Goal: Check status: Check status

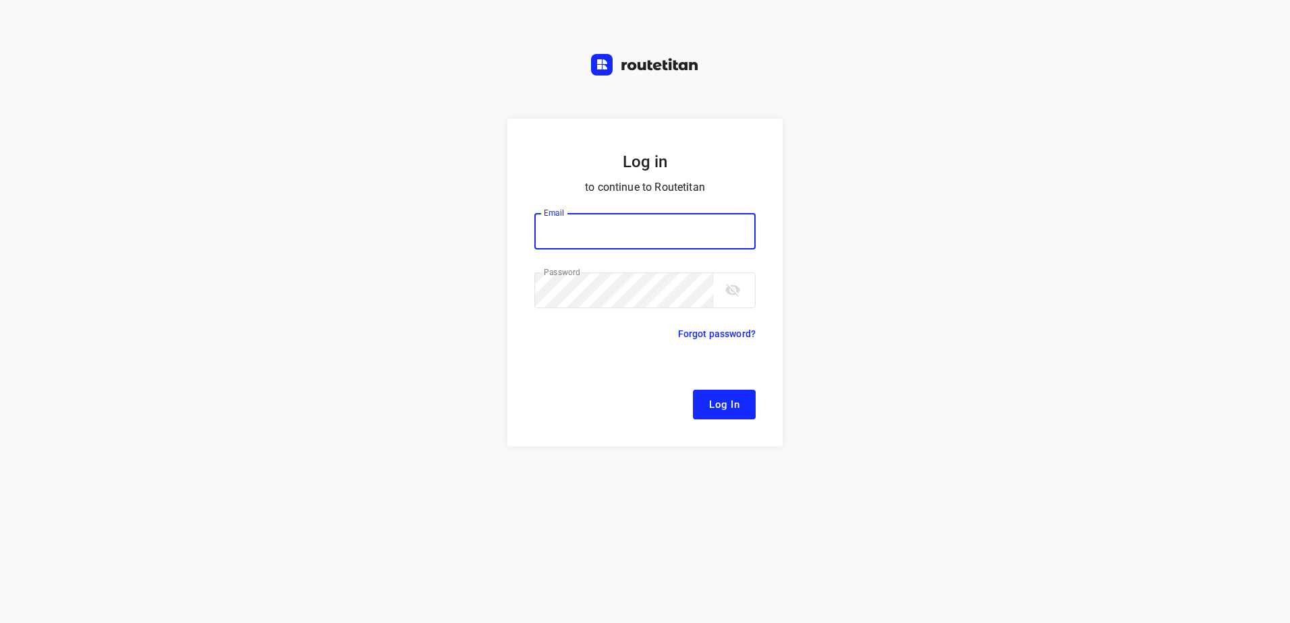
type input "[EMAIL_ADDRESS][DOMAIN_NAME]"
click at [730, 398] on span "Log In" at bounding box center [724, 405] width 30 height 18
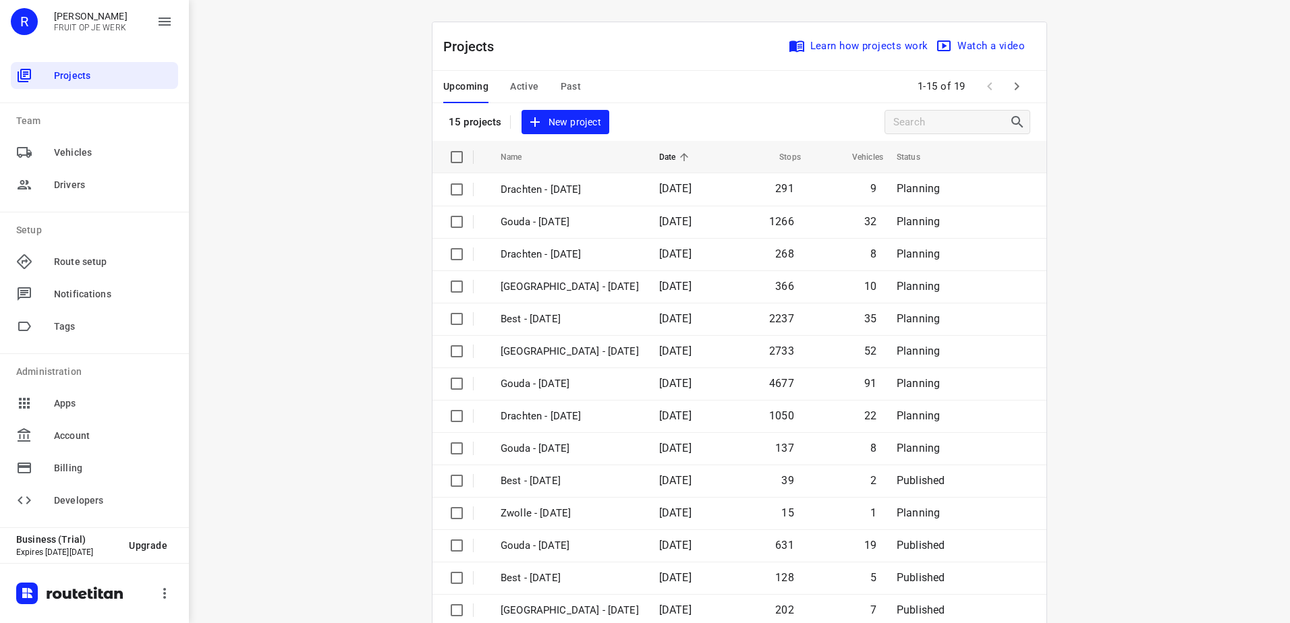
click at [510, 78] on span "Active" at bounding box center [524, 86] width 28 height 17
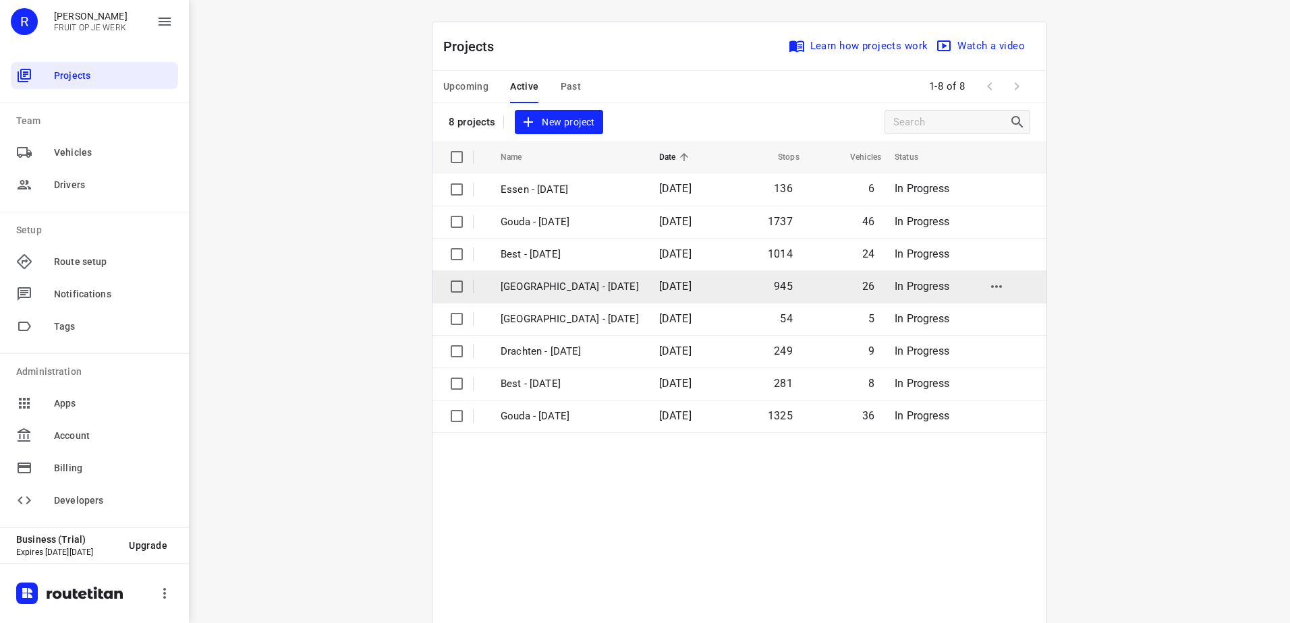
click at [557, 287] on p "[GEOGRAPHIC_DATA] - [DATE]" at bounding box center [570, 287] width 138 height 16
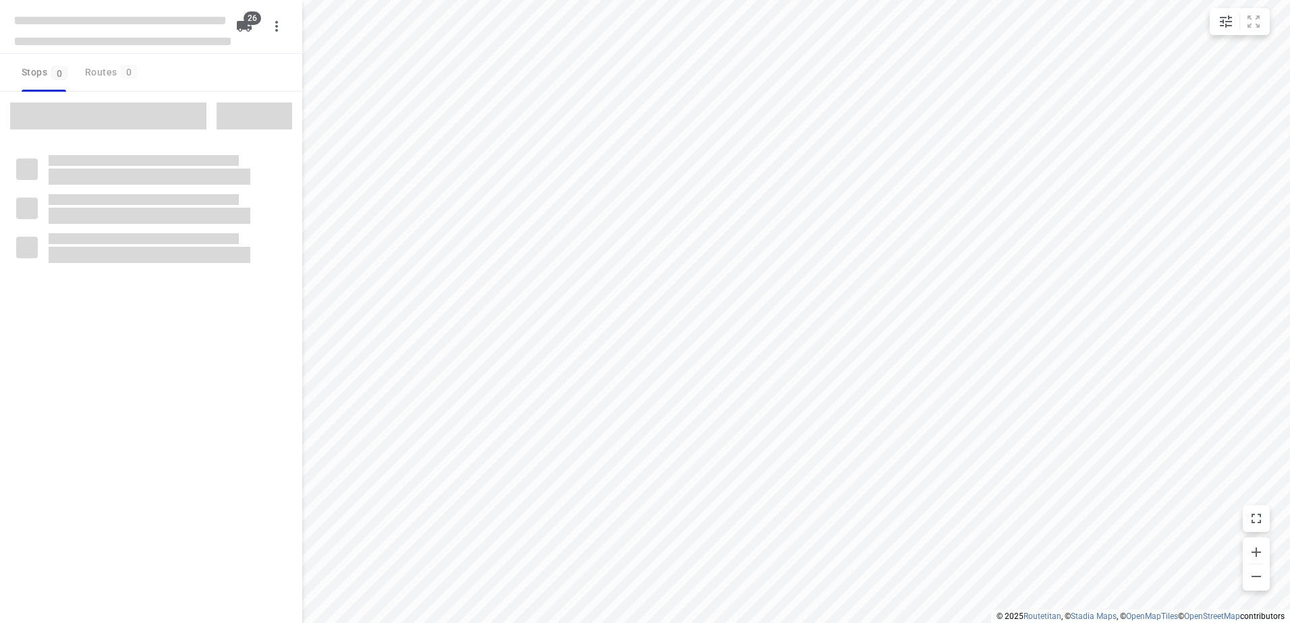
type input "distance"
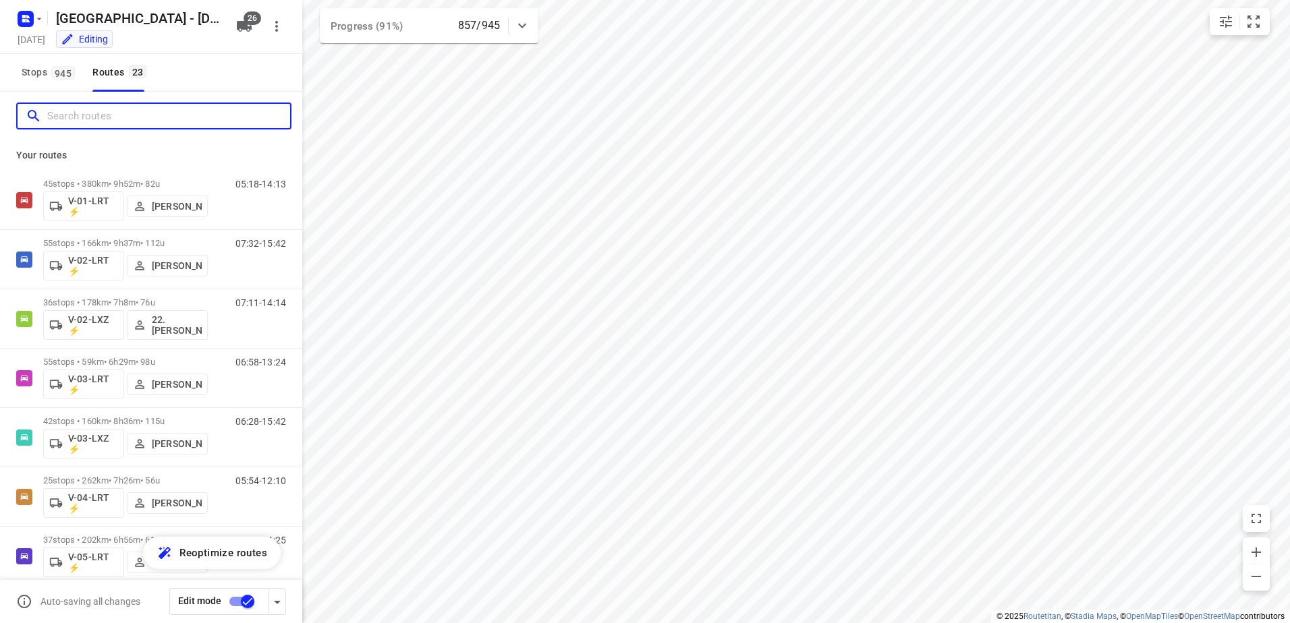
drag, startPoint x: 150, startPoint y: 105, endPoint x: 146, endPoint y: 83, distance: 22.5
click at [150, 104] on div at bounding box center [153, 116] width 275 height 27
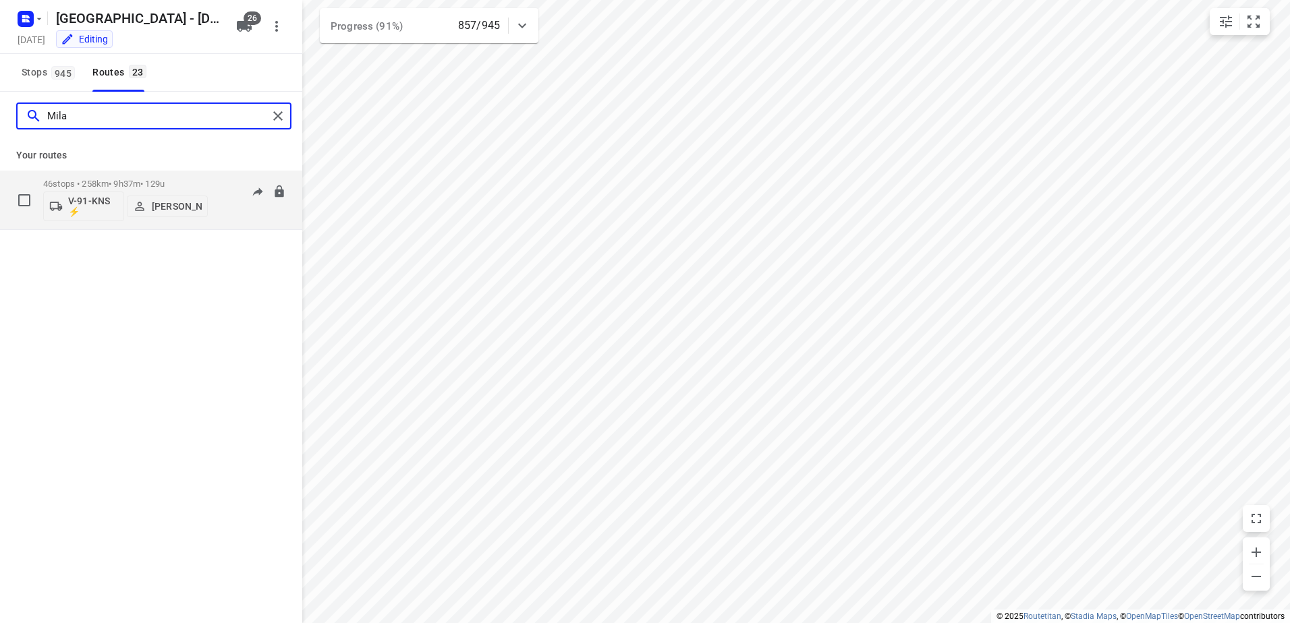
type input "Mila"
click at [123, 179] on p "46 stops • 258km • 9h37m • 129u" at bounding box center [125, 184] width 165 height 10
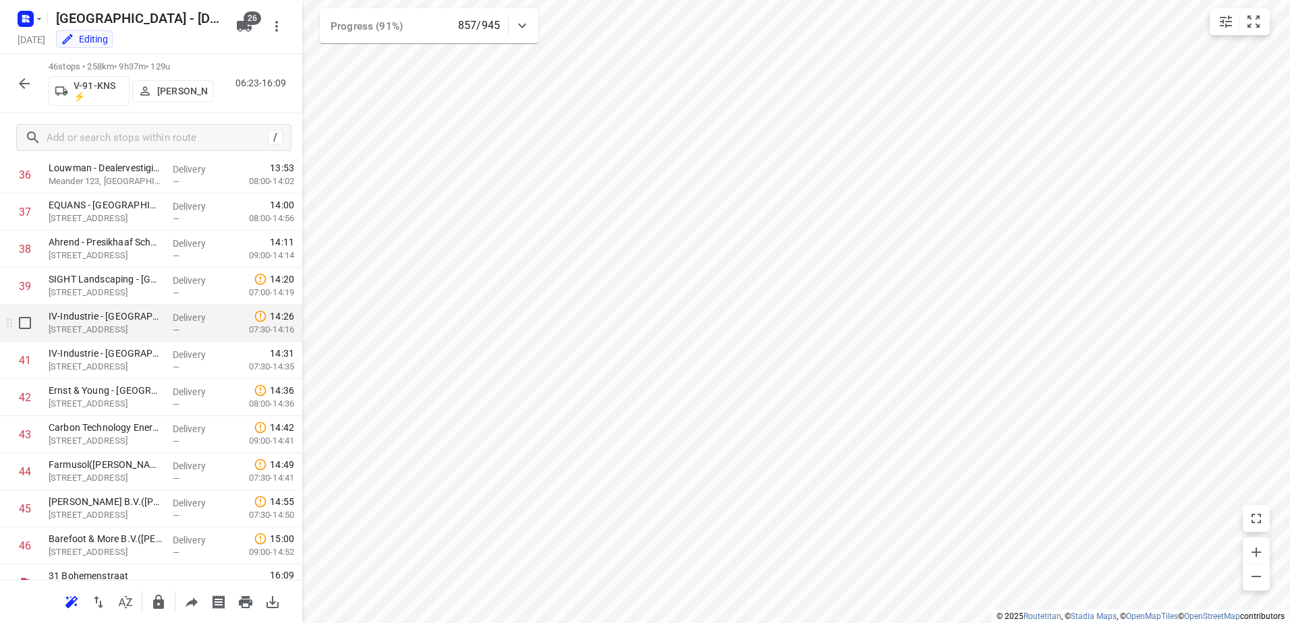
scroll to position [1393, 0]
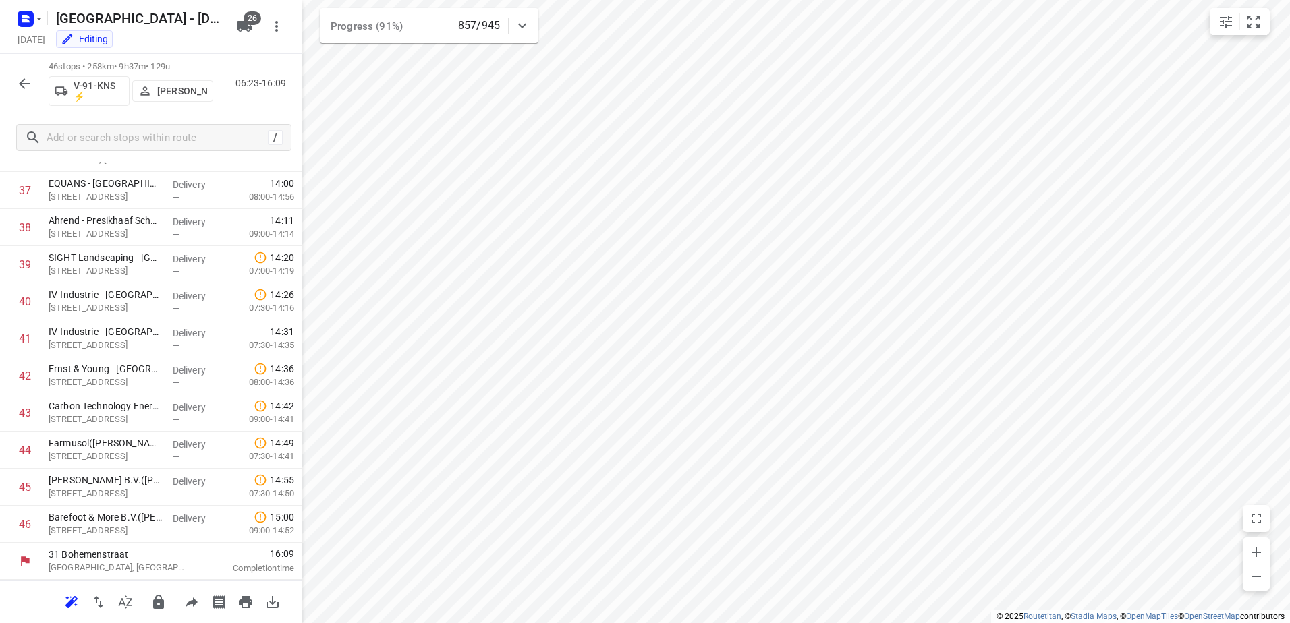
click at [26, 84] on icon "button" at bounding box center [24, 84] width 16 height 16
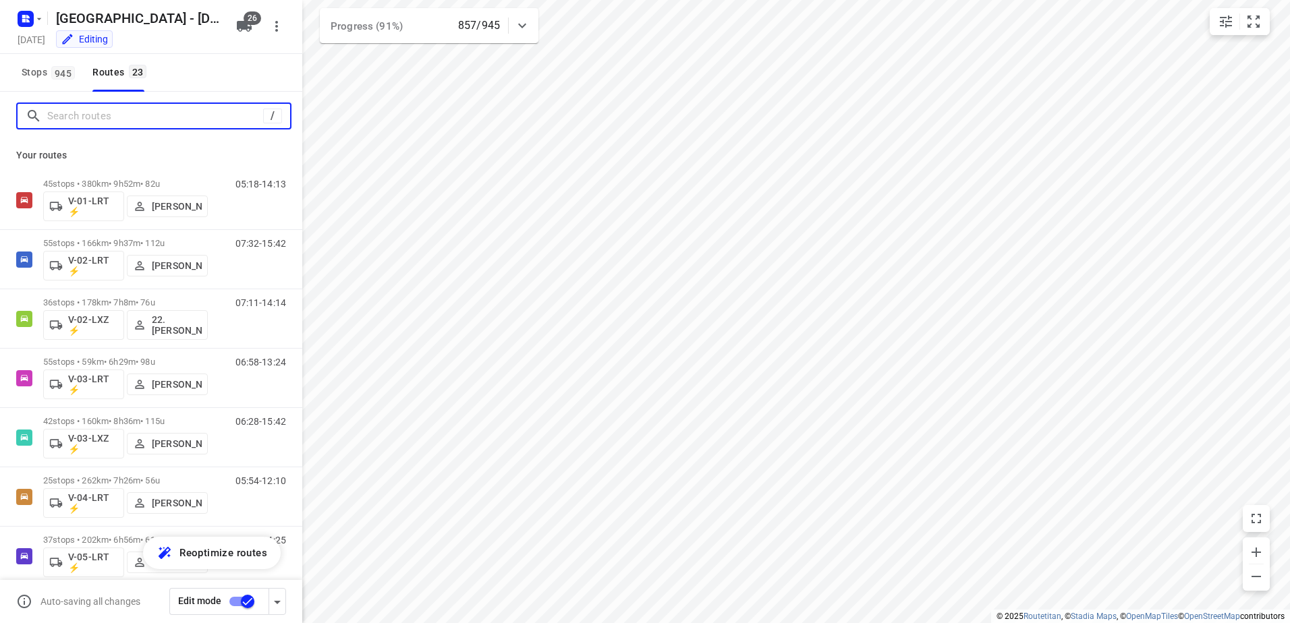
click at [88, 125] on input "Search routes" at bounding box center [155, 116] width 216 height 21
click at [527, 19] on icon at bounding box center [522, 26] width 16 height 16
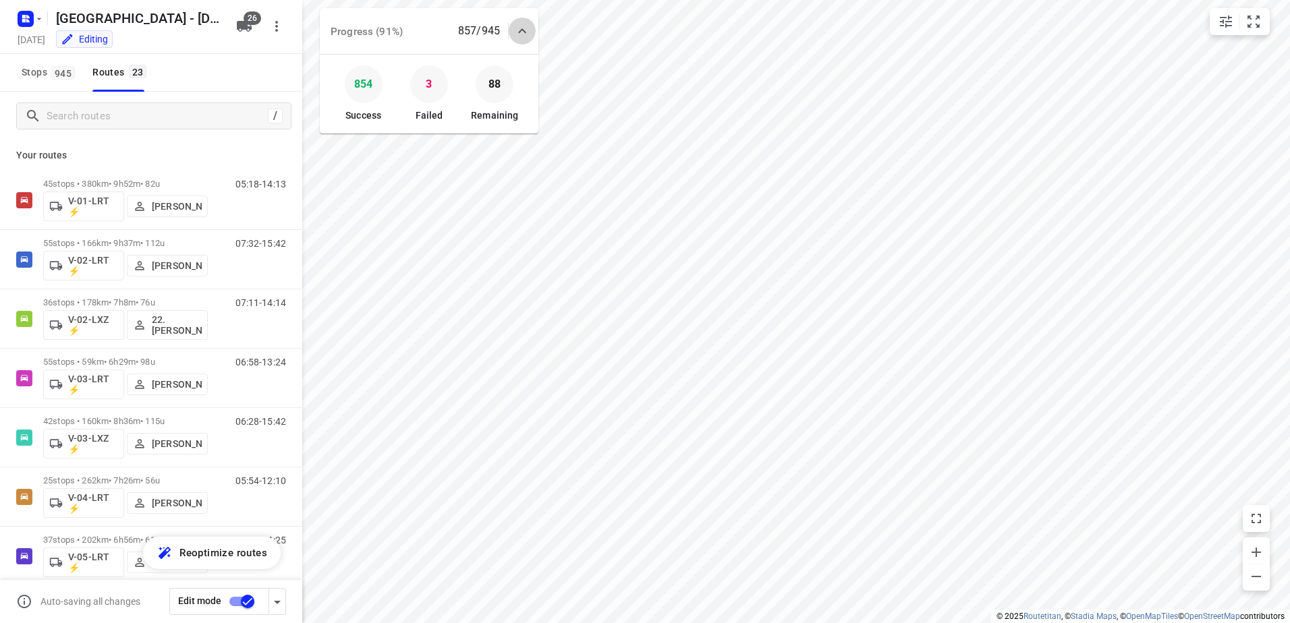
click at [525, 19] on div at bounding box center [522, 31] width 27 height 27
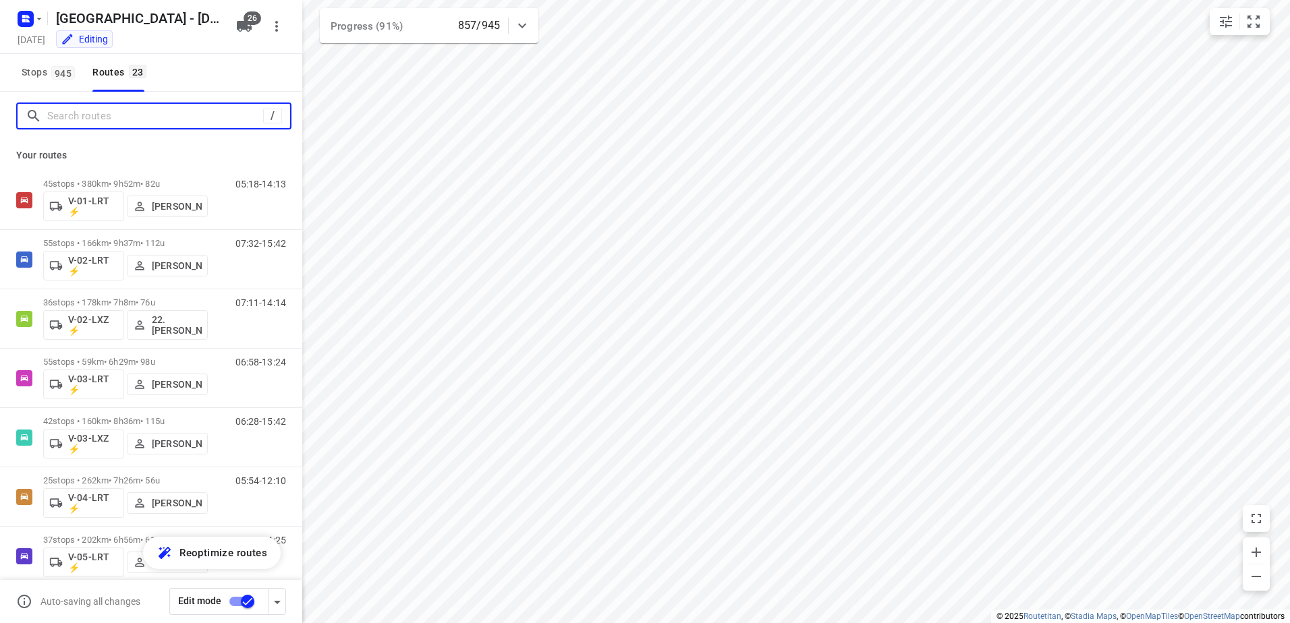
click at [148, 108] on input "Search routes" at bounding box center [155, 116] width 216 height 21
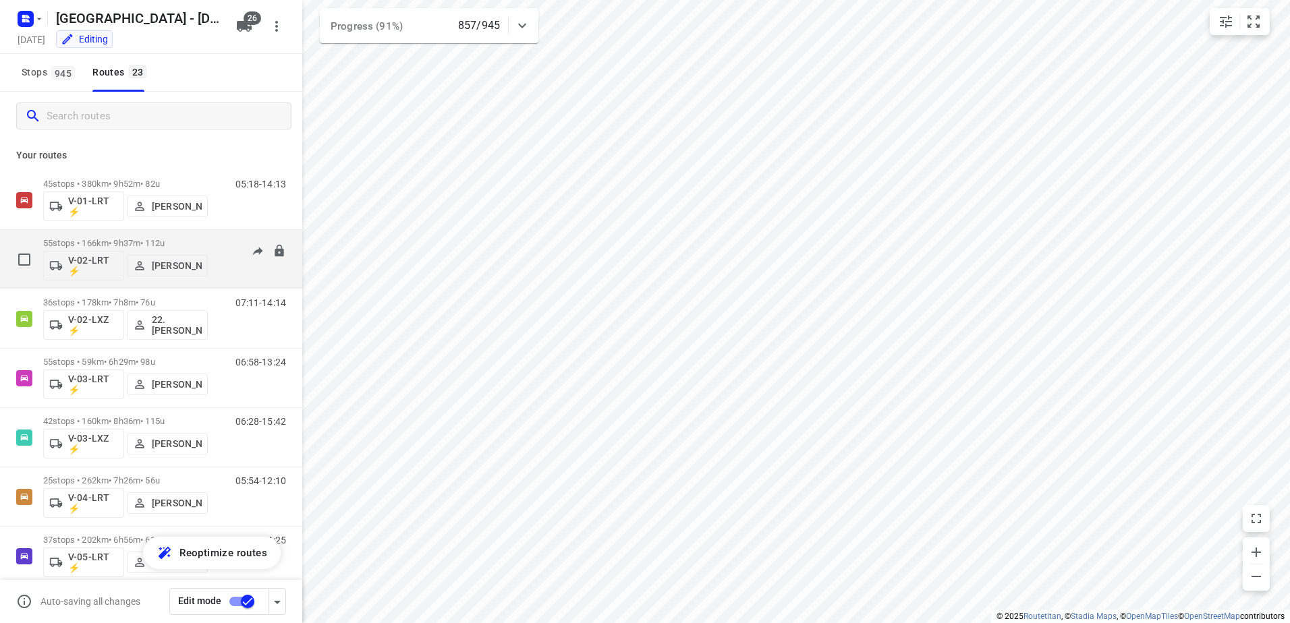
click at [134, 233] on div "55 stops • 166km • 9h37m • 112u V-02-LRT ⚡ [PERSON_NAME]" at bounding box center [125, 259] width 165 height 56
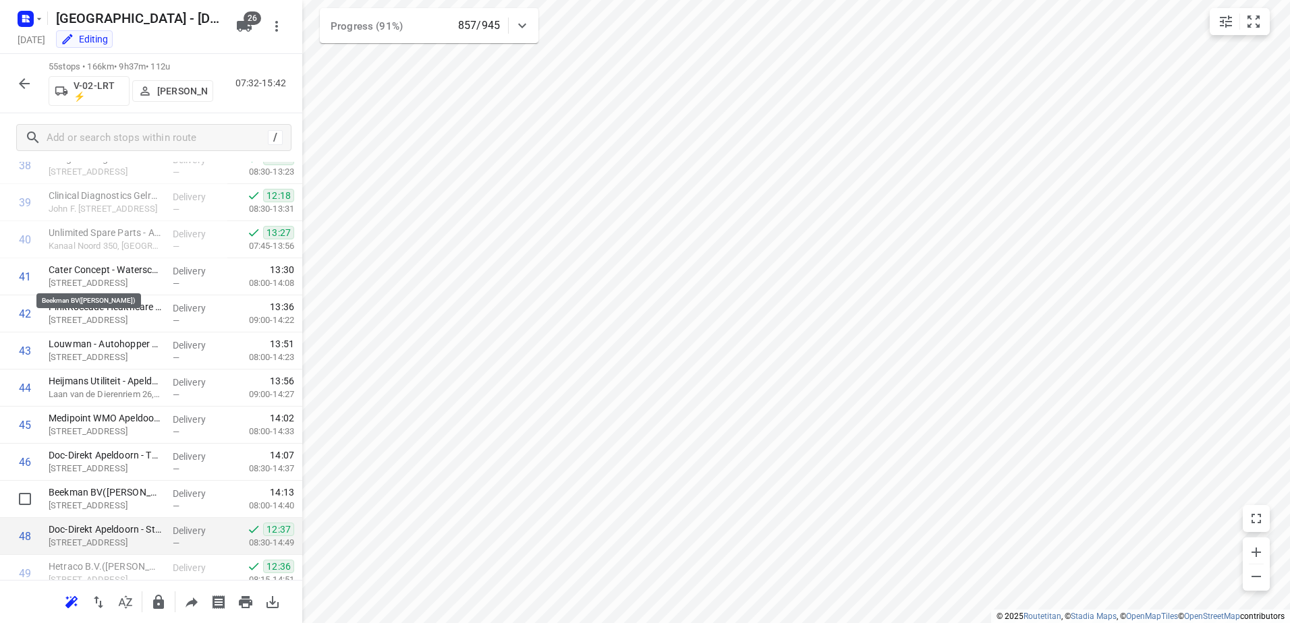
scroll to position [1727, 0]
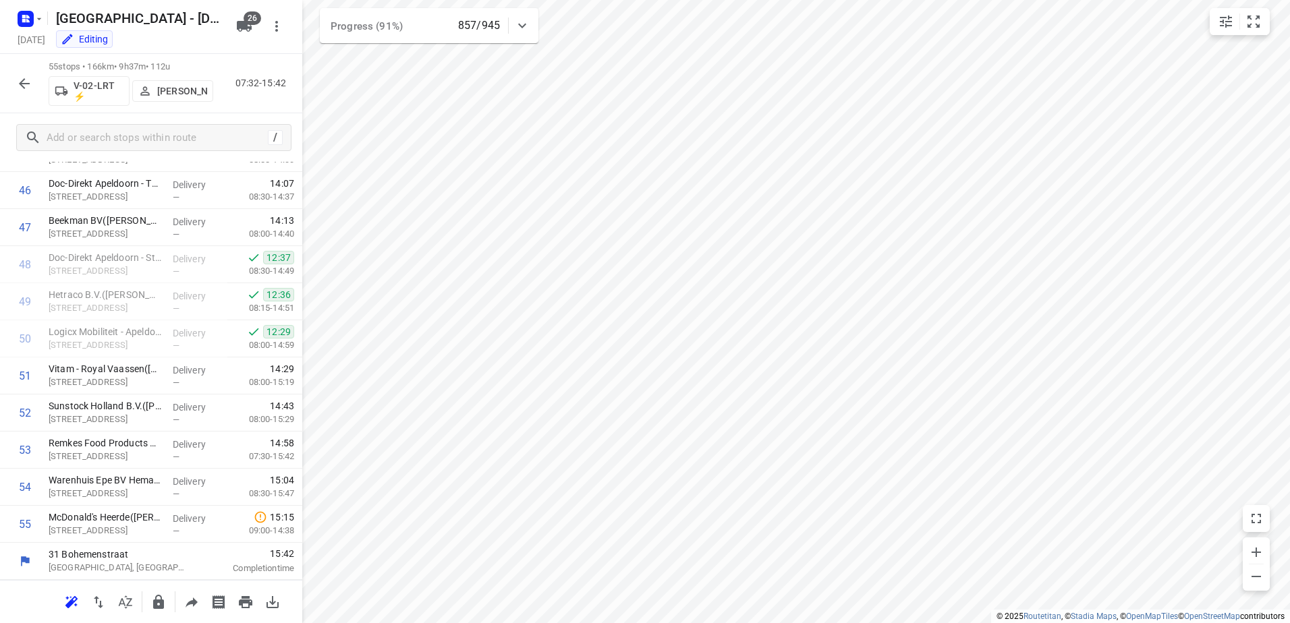
click at [32, 84] on icon "button" at bounding box center [24, 84] width 16 height 16
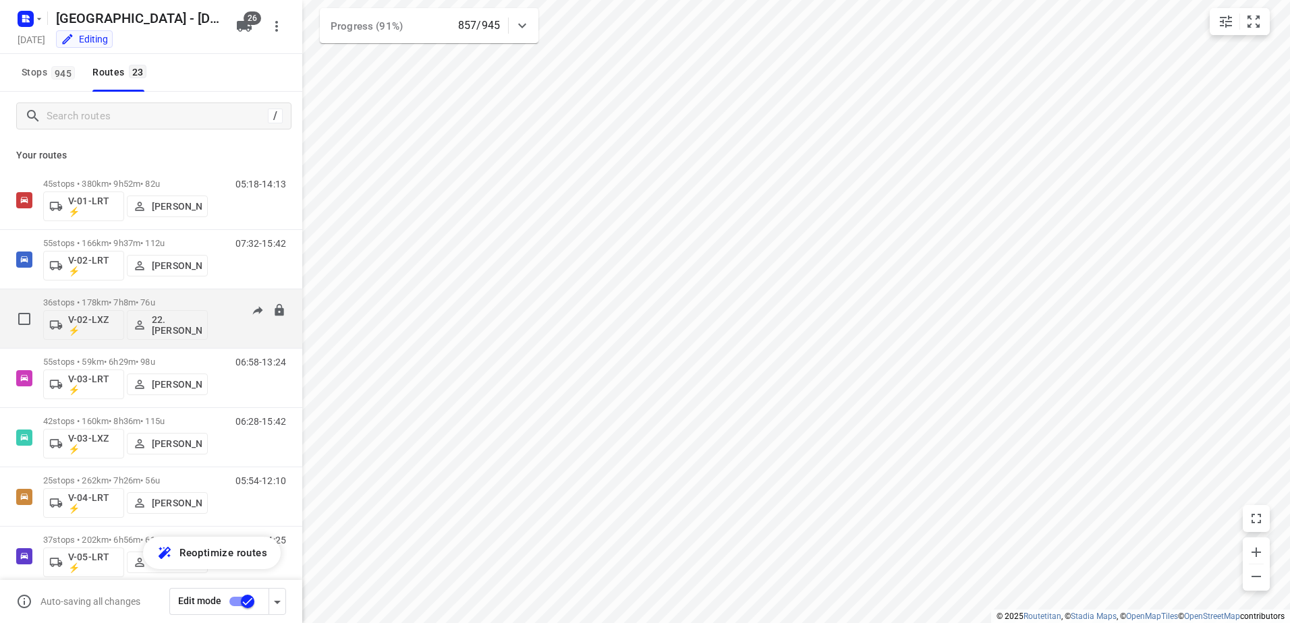
click at [130, 302] on p "36 stops • 178km • 7h8m • 76u" at bounding box center [125, 303] width 165 height 10
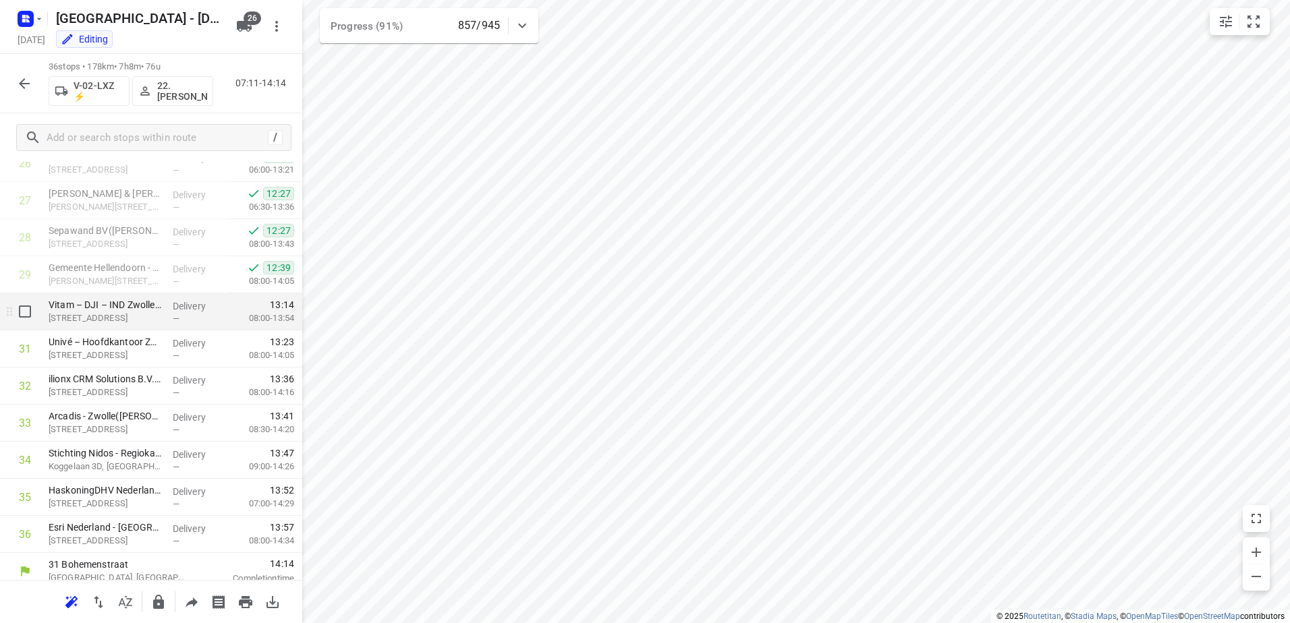
scroll to position [1022, 0]
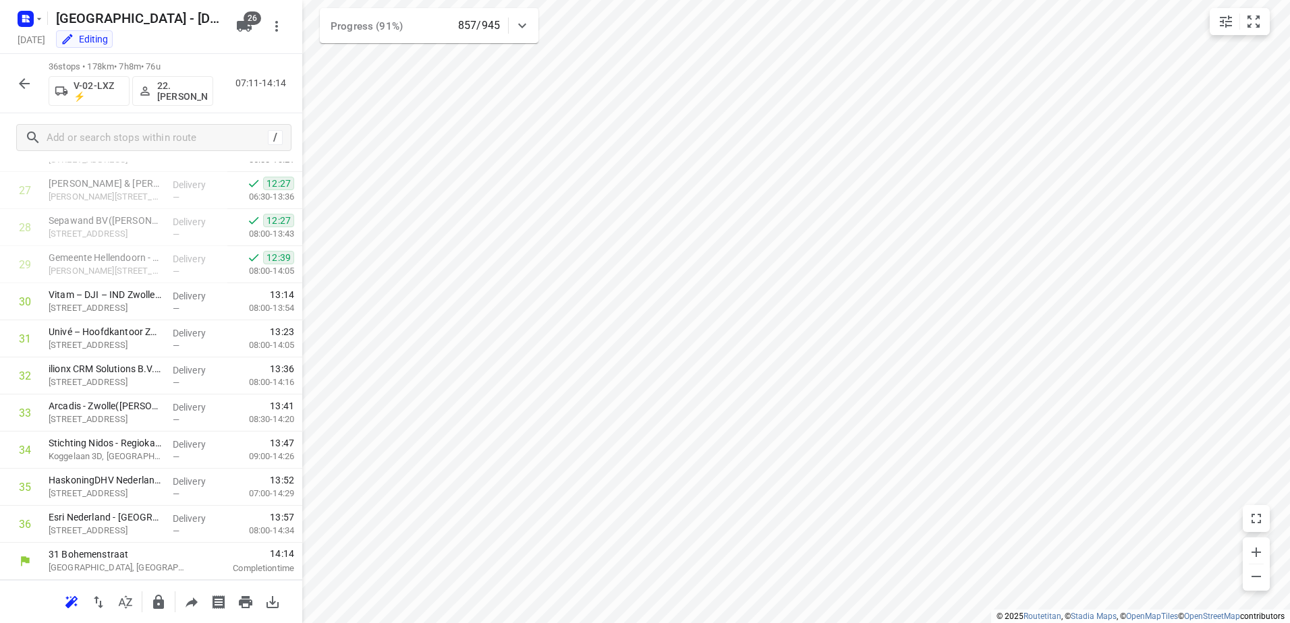
click at [29, 88] on icon "button" at bounding box center [24, 84] width 16 height 16
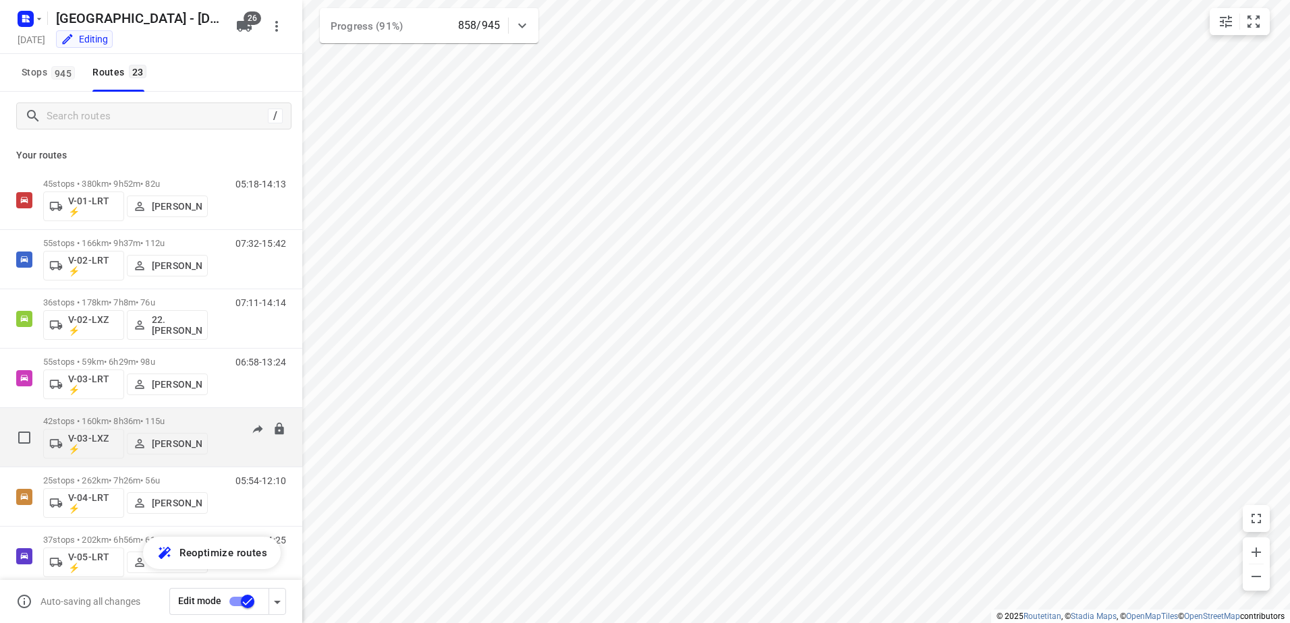
click at [124, 425] on p "42 stops • 160km • 8h36m • 115u" at bounding box center [125, 421] width 165 height 10
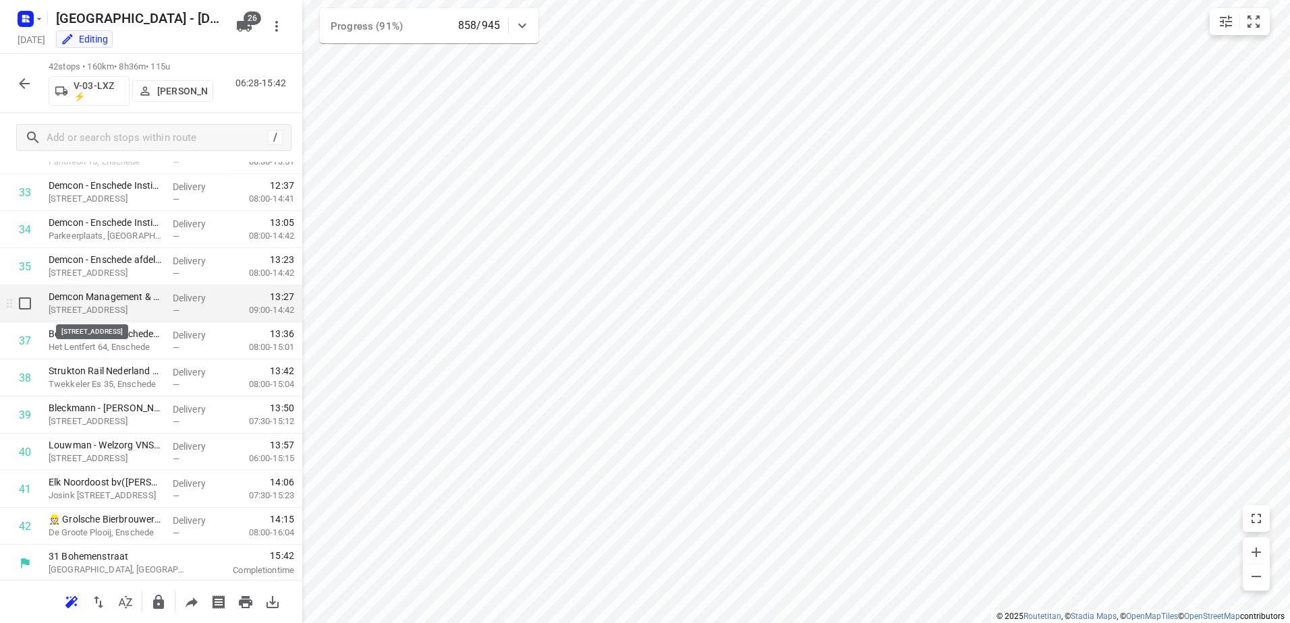
scroll to position [1245, 0]
drag, startPoint x: 30, startPoint y: 83, endPoint x: 408, endPoint y: 35, distance: 381.5
click at [30, 82] on icon "button" at bounding box center [24, 84] width 16 height 16
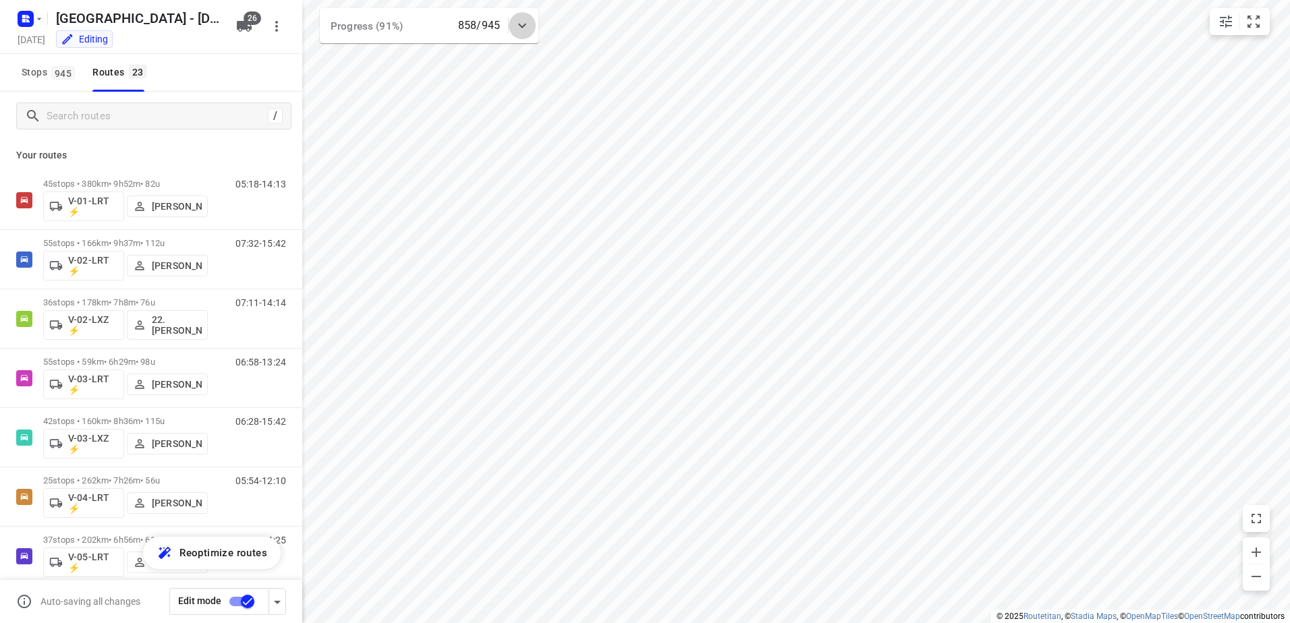
click at [516, 26] on icon at bounding box center [522, 26] width 16 height 16
click at [517, 25] on icon at bounding box center [522, 31] width 16 height 16
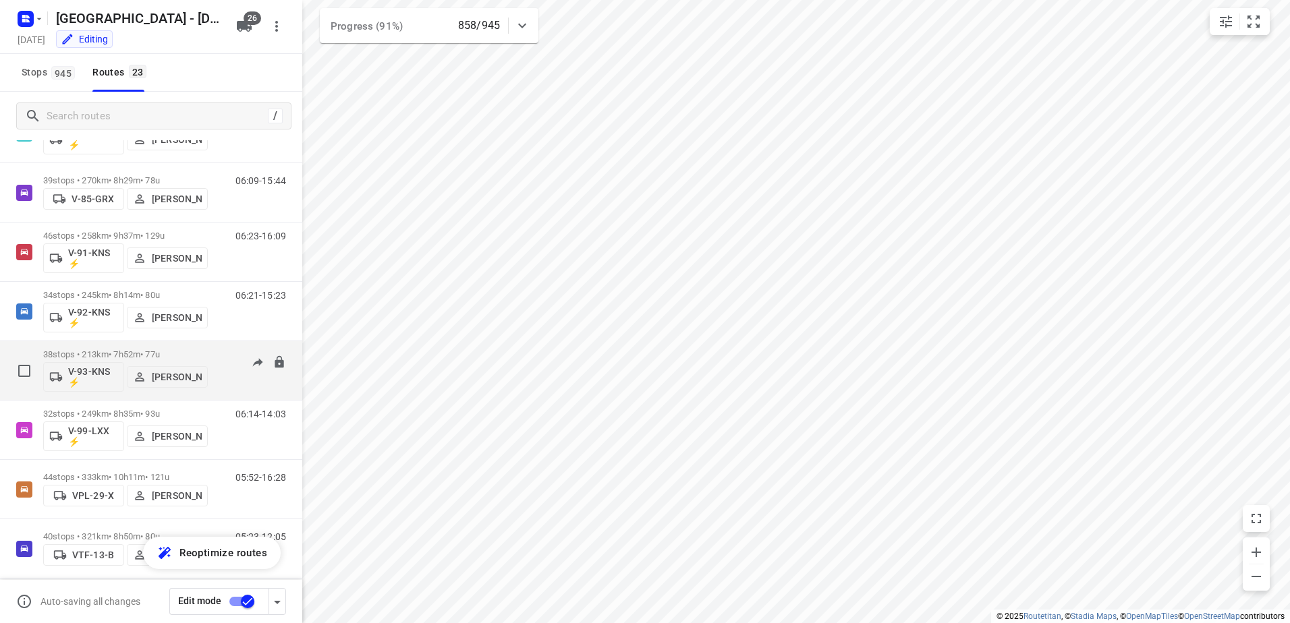
scroll to position [969, 0]
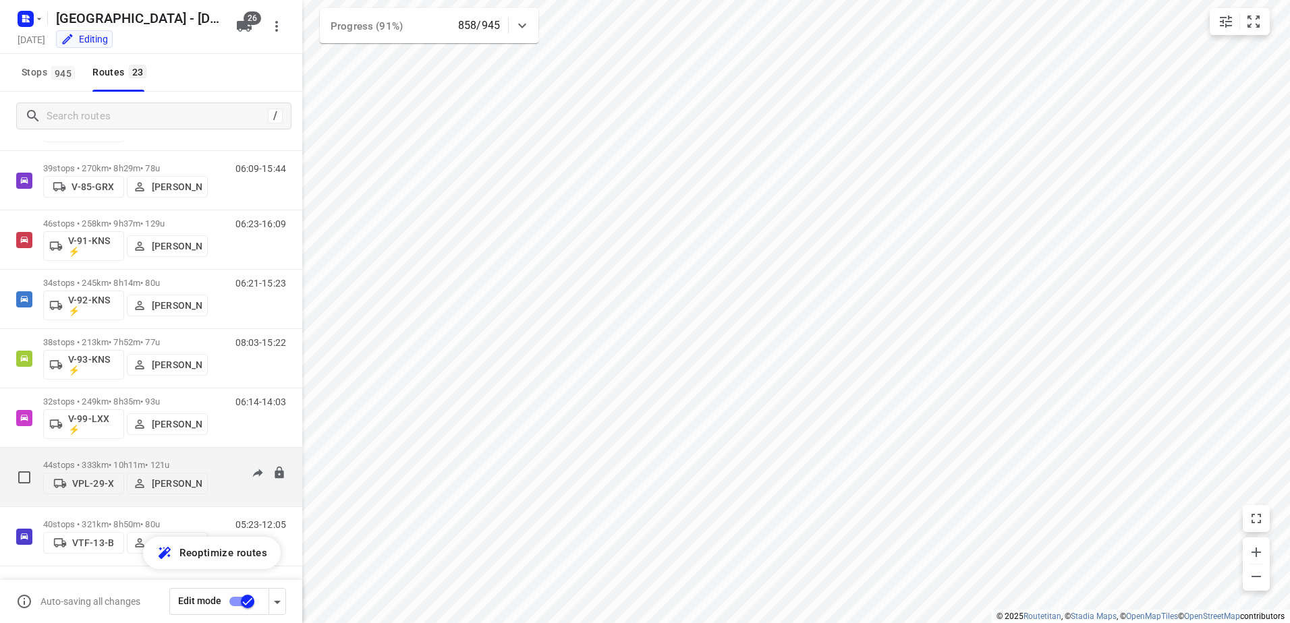
click at [124, 460] on p "44 stops • 333km • 10h11m • 121u" at bounding box center [125, 465] width 165 height 10
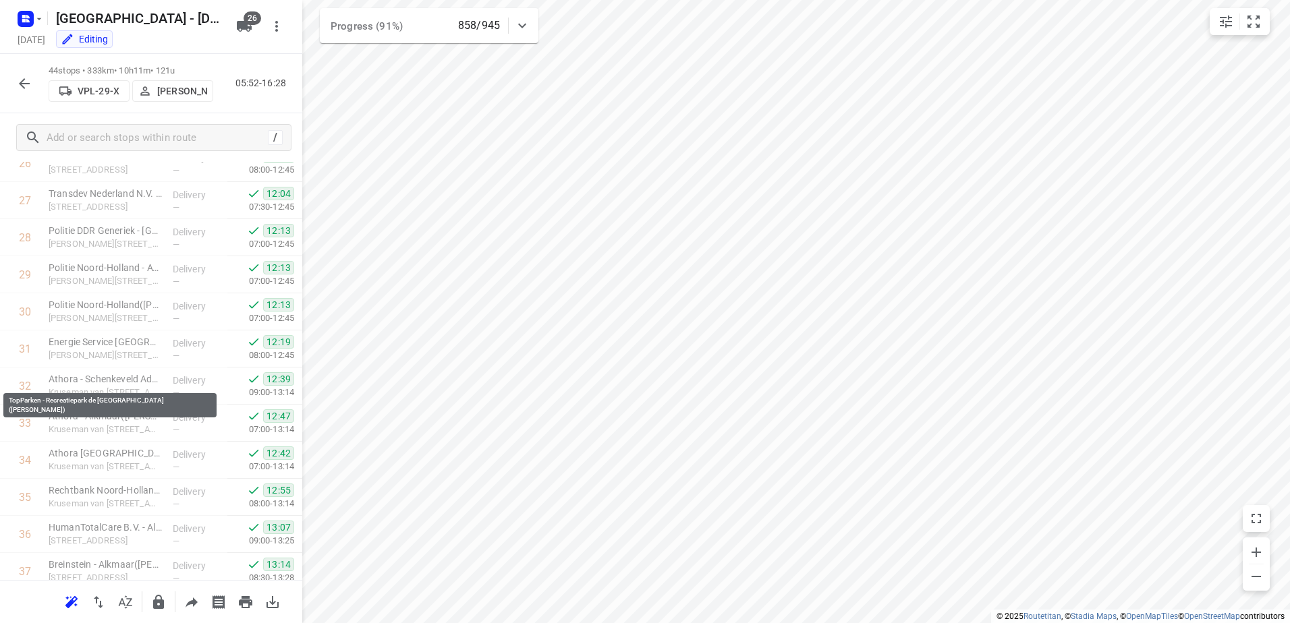
scroll to position [1319, 0]
